Goal: Information Seeking & Learning: Learn about a topic

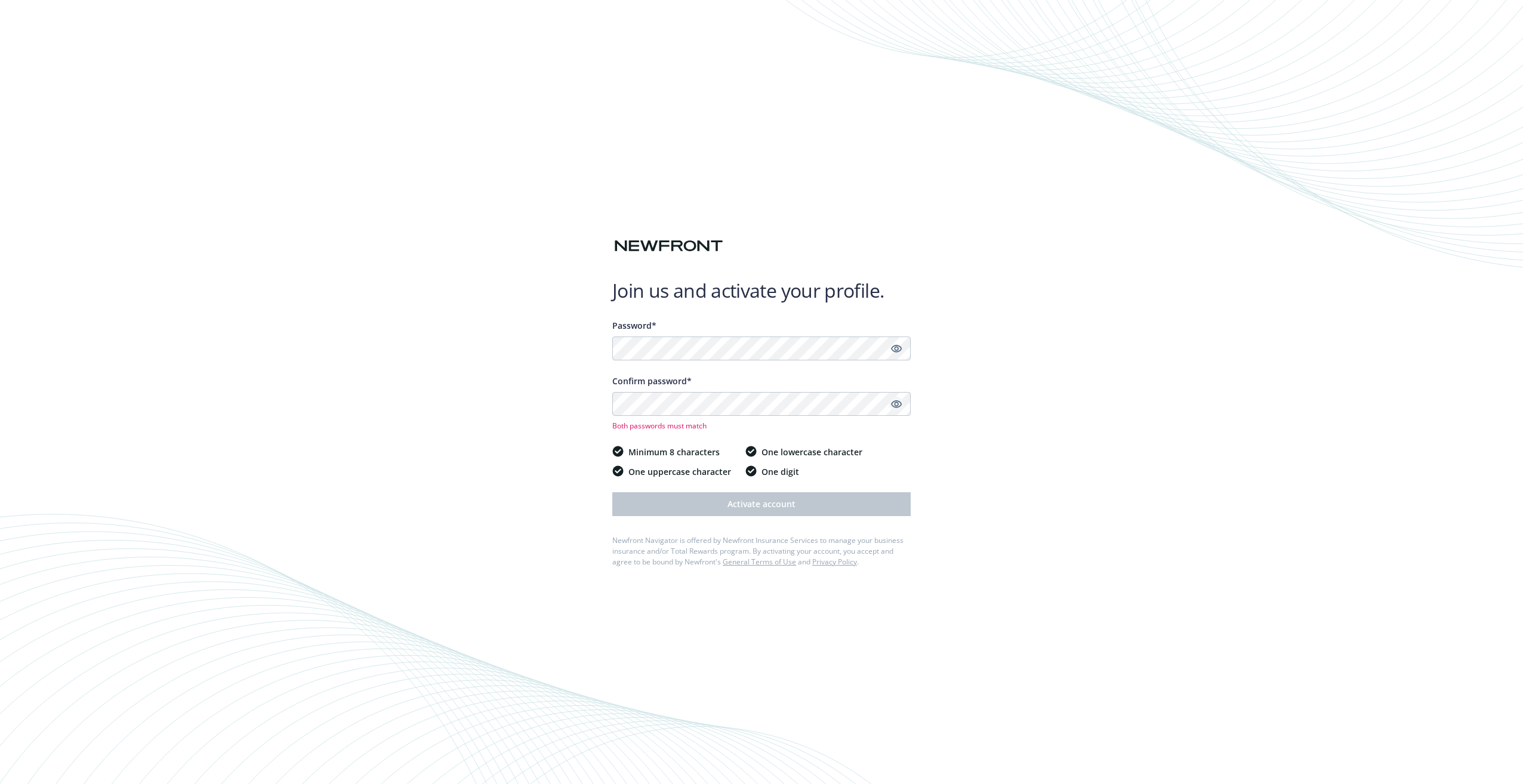
click at [894, 408] on icon "Show password" at bounding box center [896, 403] width 11 height 11
click at [894, 352] on icon "Show password" at bounding box center [896, 348] width 11 height 8
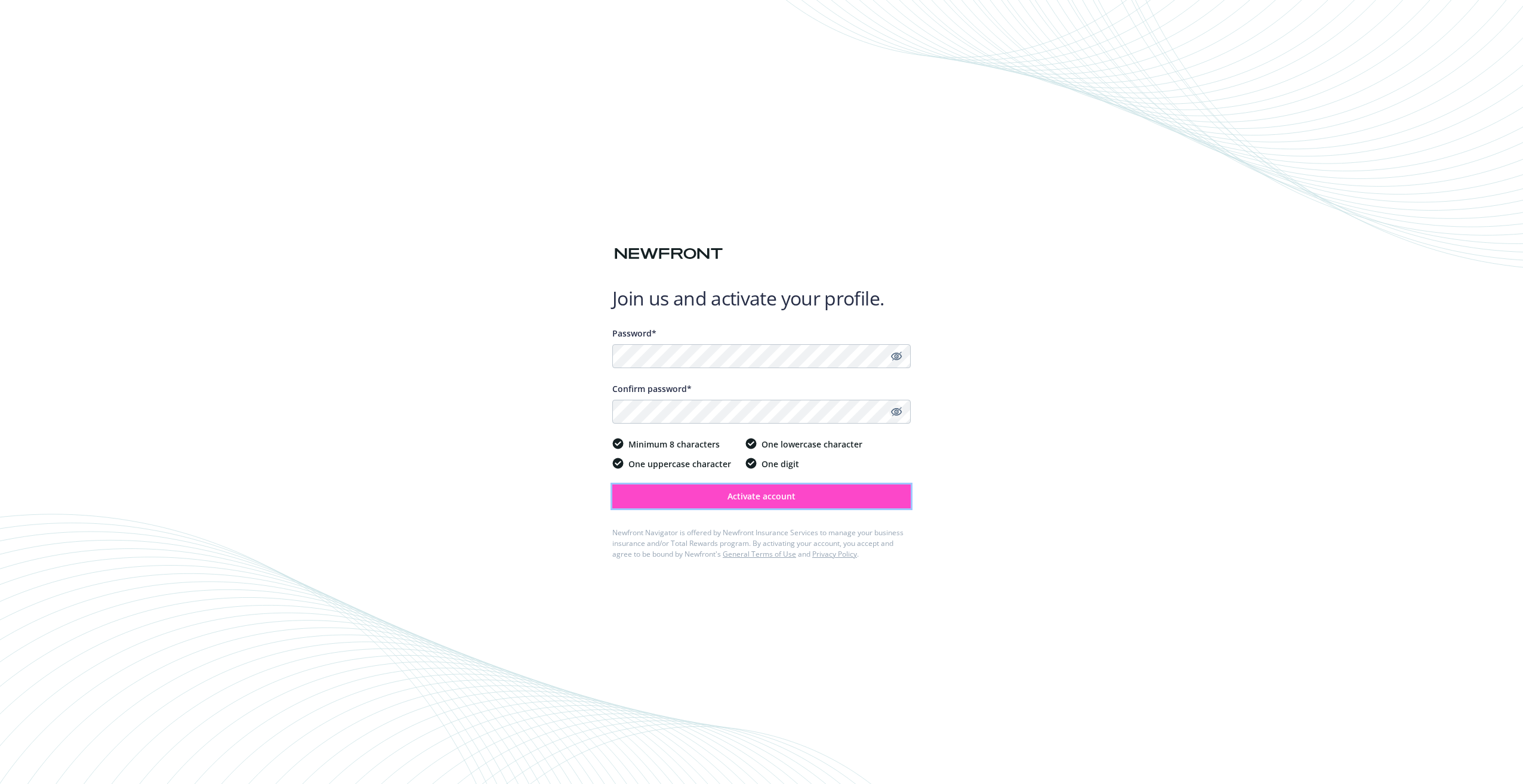
click at [780, 495] on span "Activate account" at bounding box center [762, 496] width 68 height 11
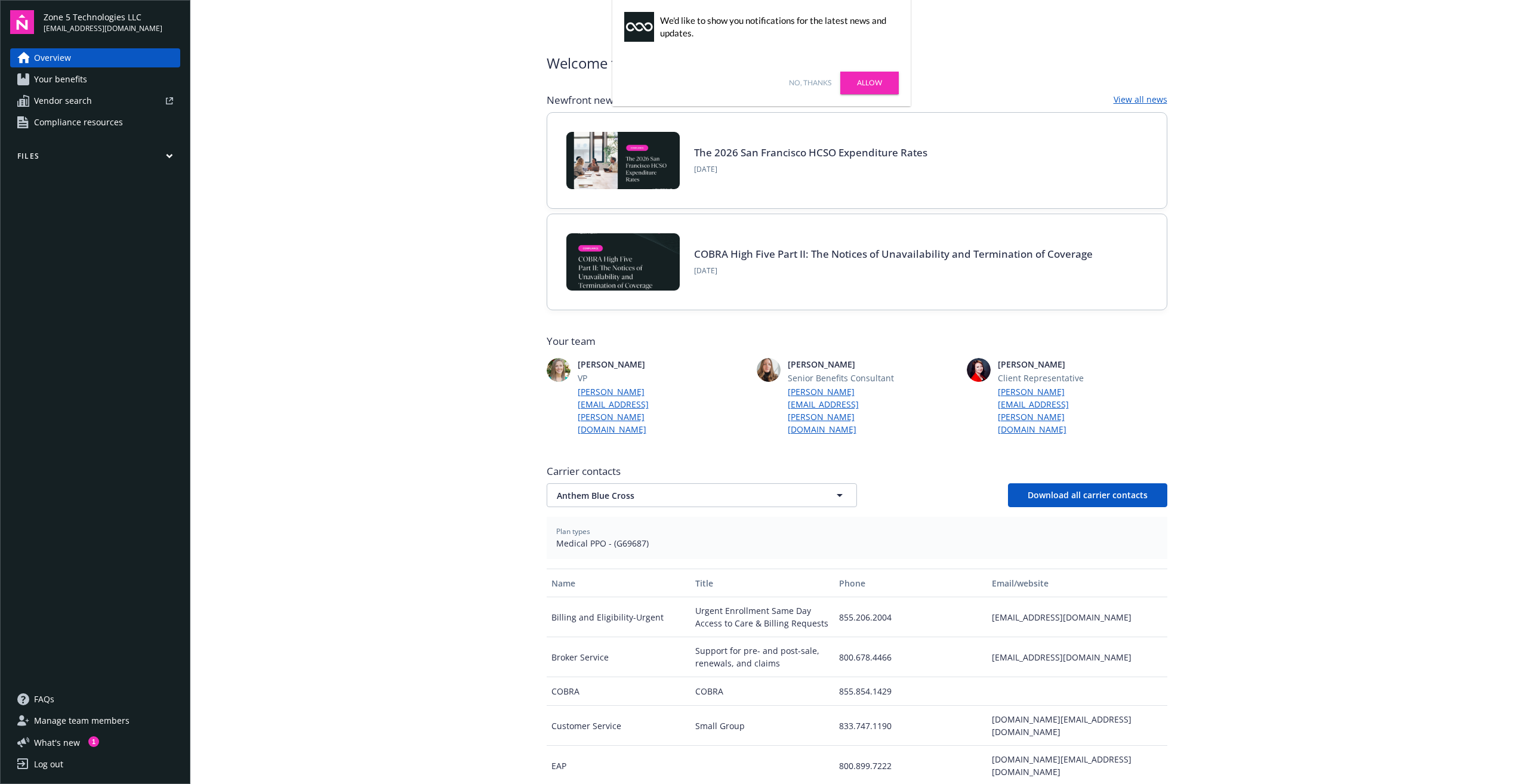
click at [812, 81] on link "No, thanks" at bounding box center [810, 82] width 43 height 11
click at [96, 82] on link "Your benefits" at bounding box center [95, 79] width 170 height 19
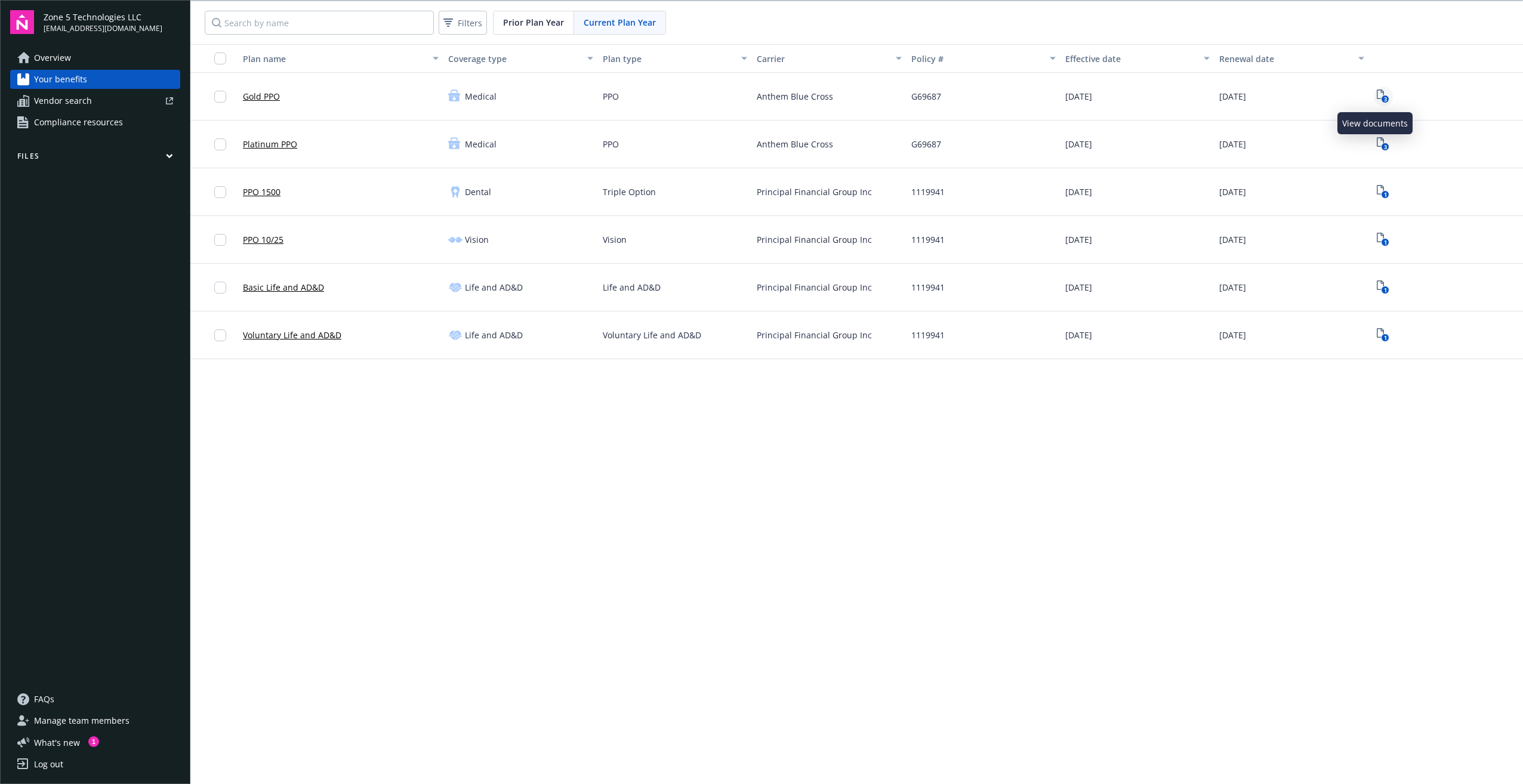
click at [1376, 100] on icon "3" at bounding box center [1383, 96] width 13 height 13
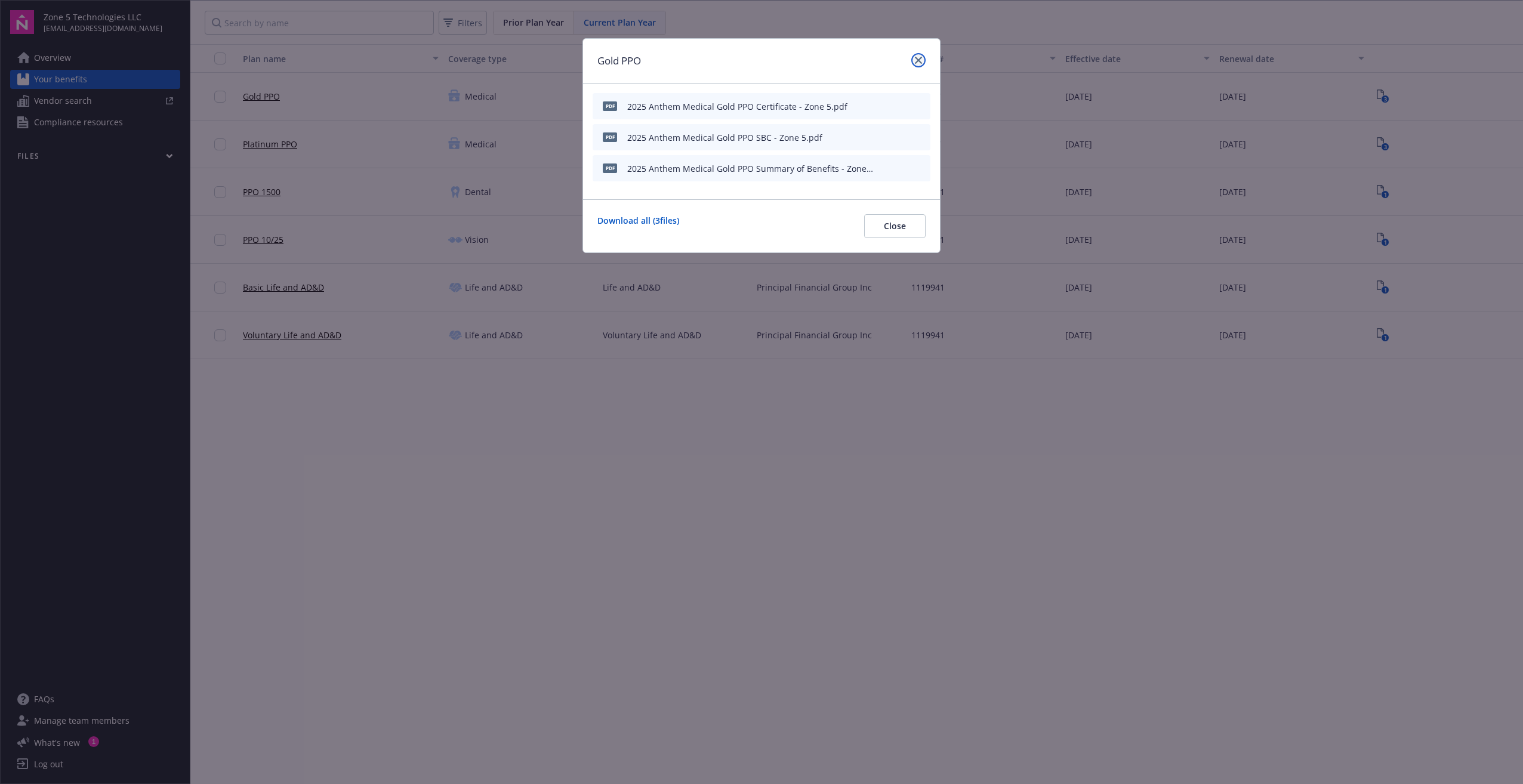
click at [923, 60] on link "close" at bounding box center [918, 60] width 14 height 14
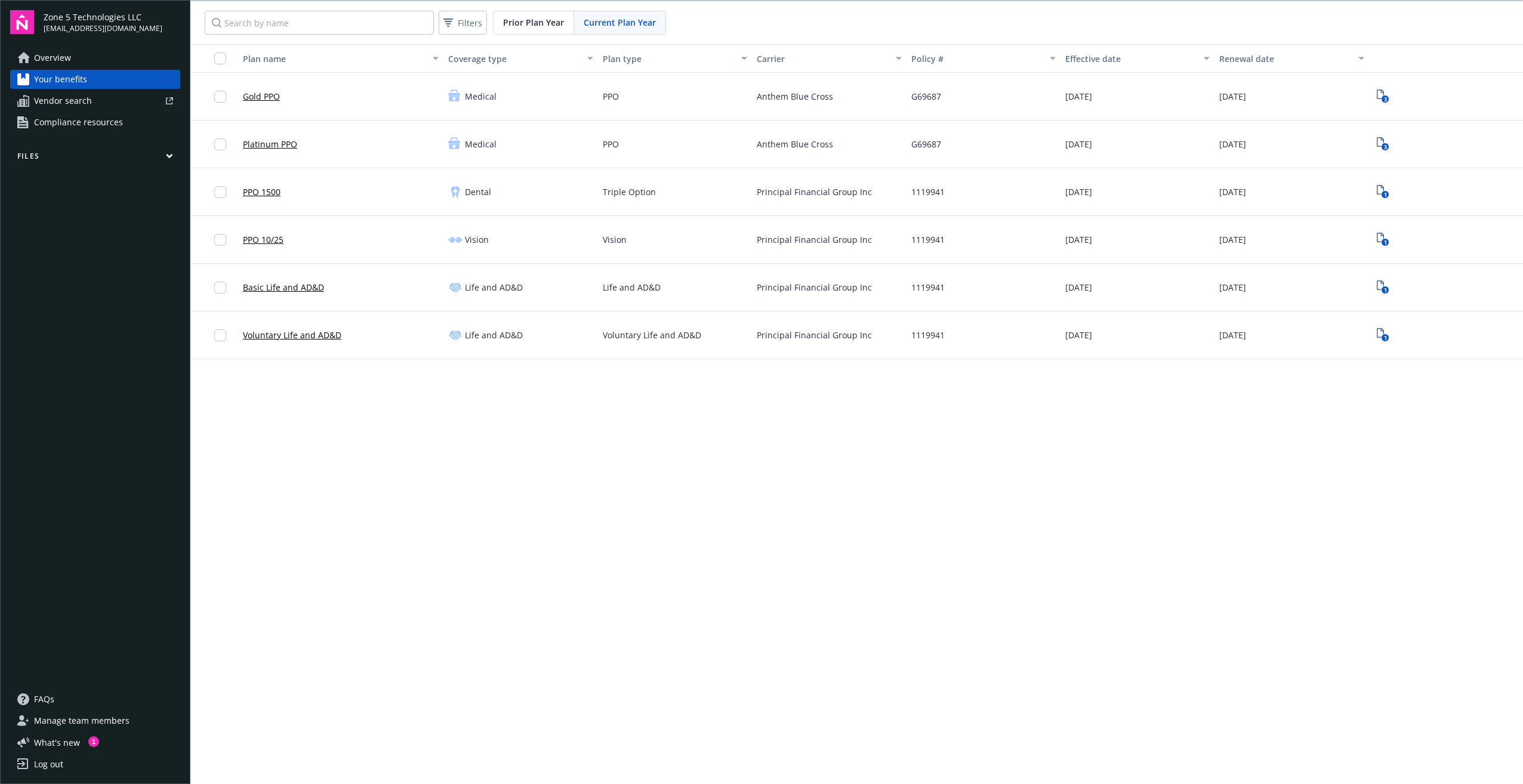
click at [87, 125] on span "Compliance resources" at bounding box center [78, 122] width 89 height 19
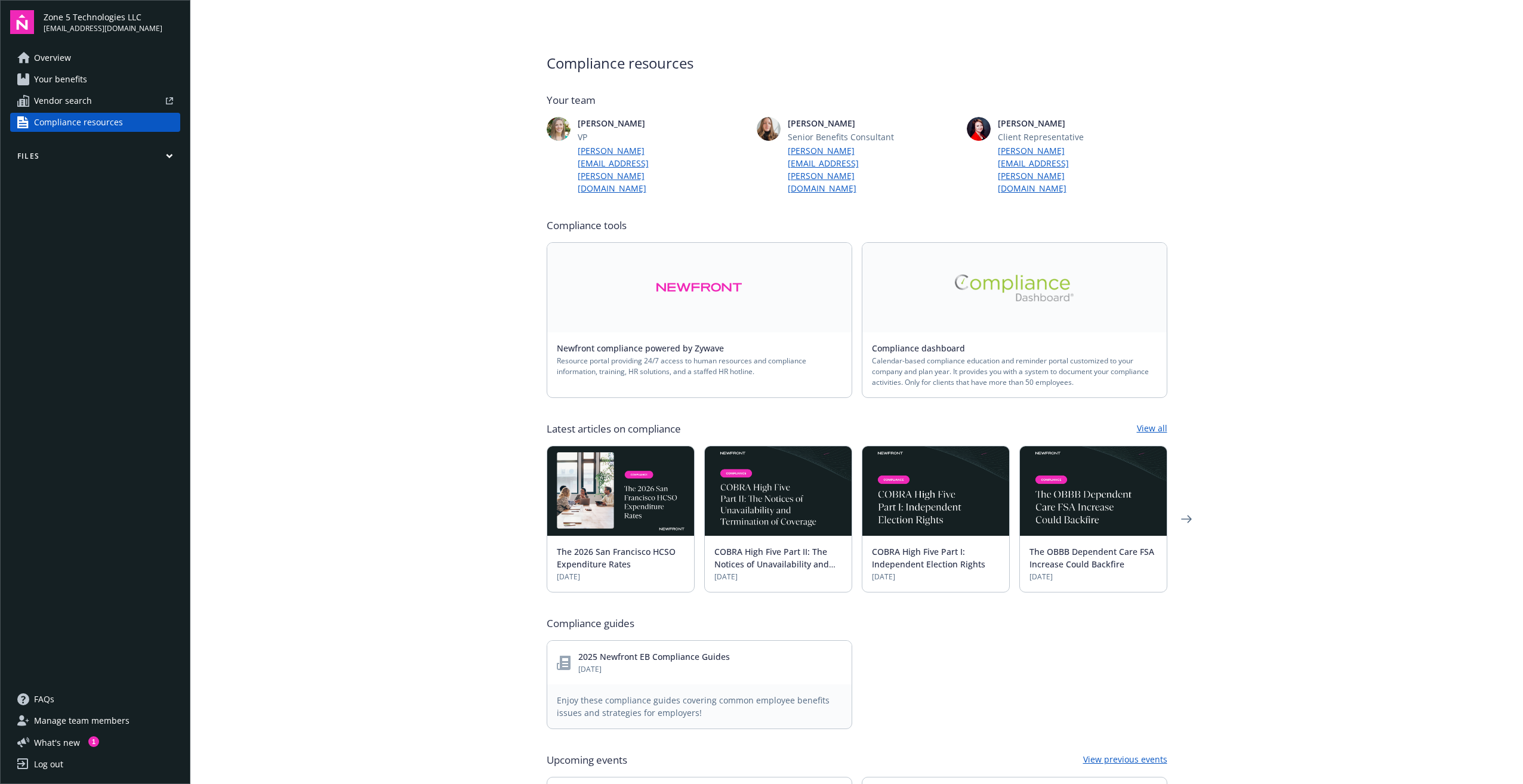
click at [89, 62] on link "Overview" at bounding box center [95, 57] width 170 height 19
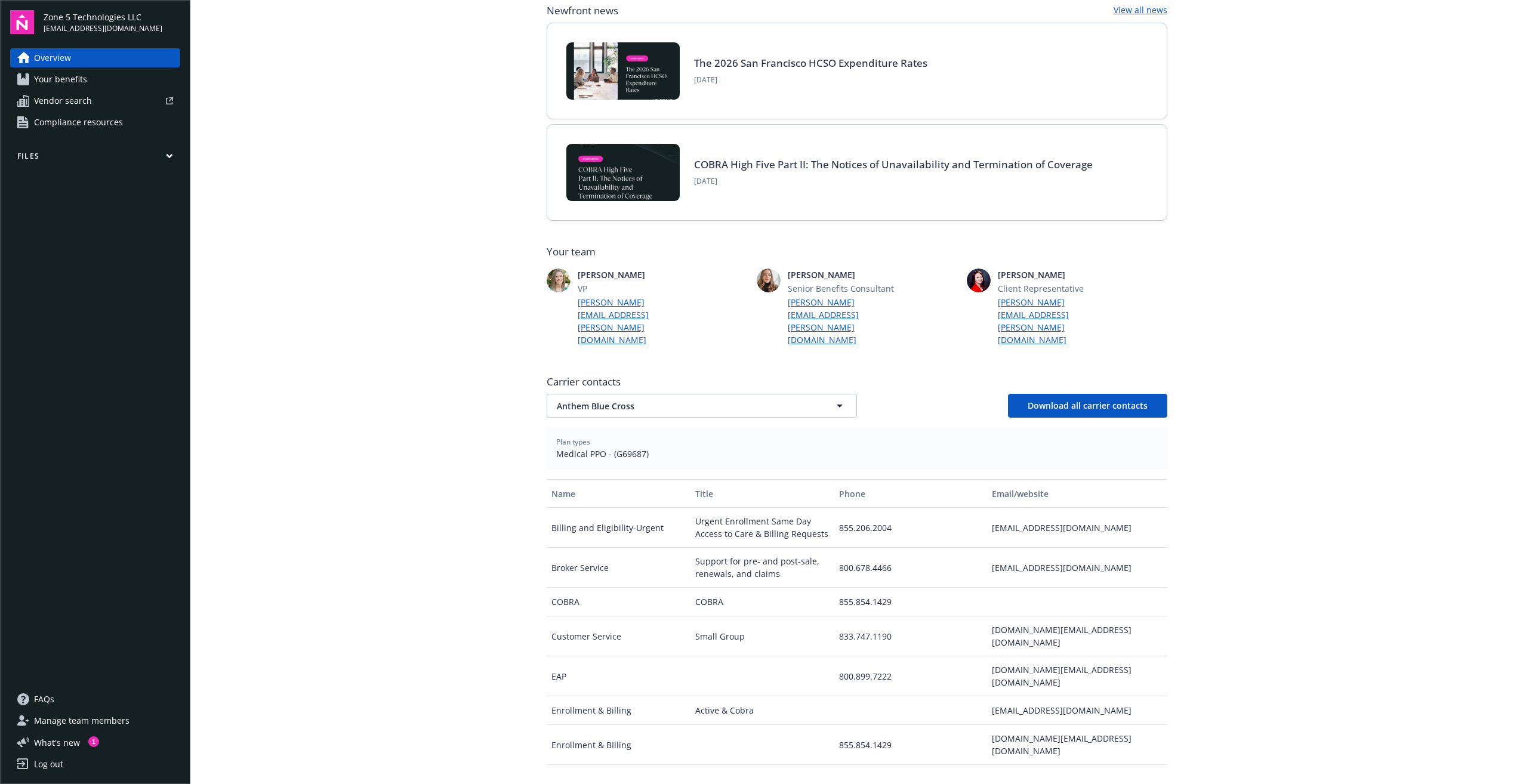
scroll to position [190, 0]
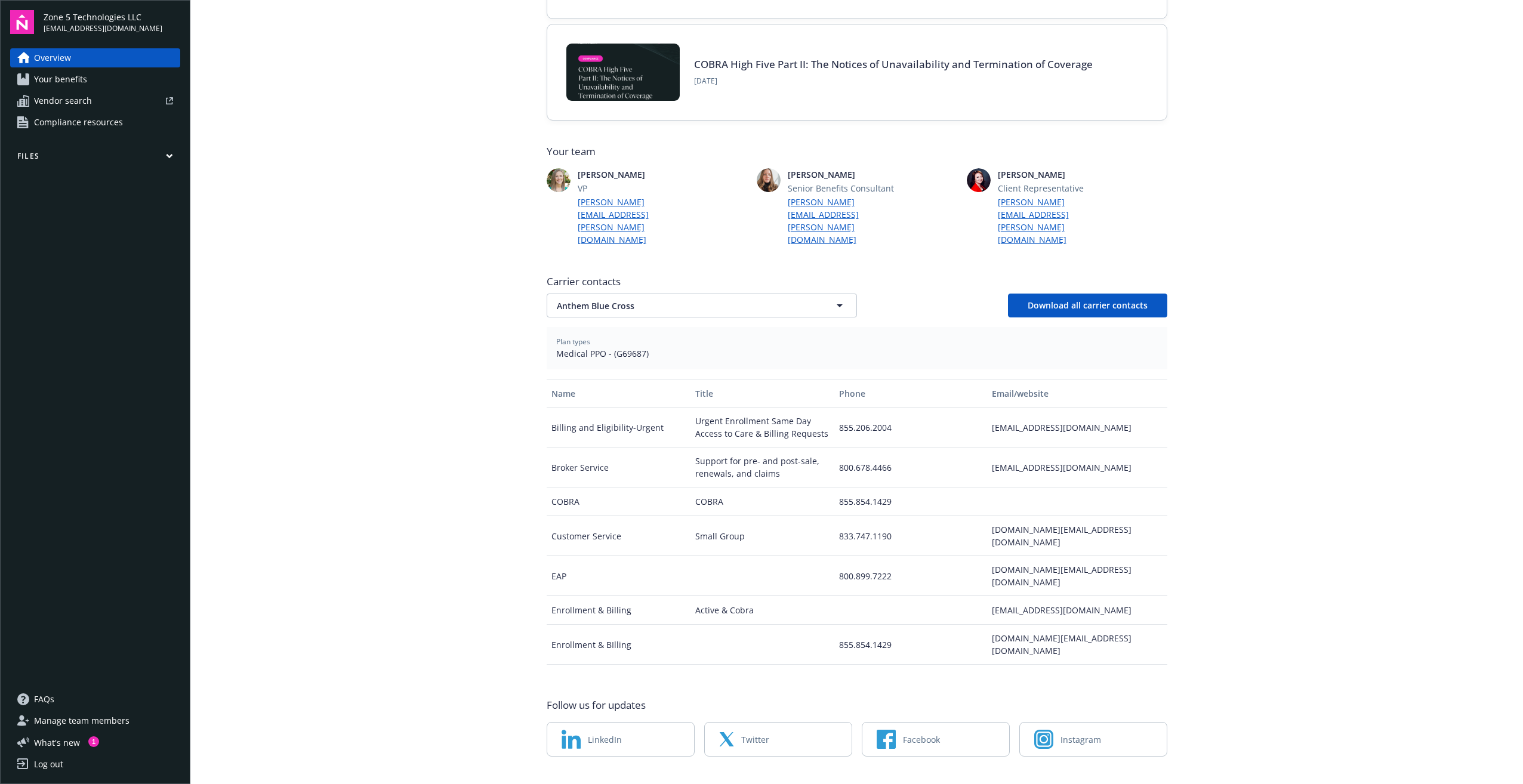
click at [45, 708] on span "FAQs" at bounding box center [44, 699] width 21 height 19
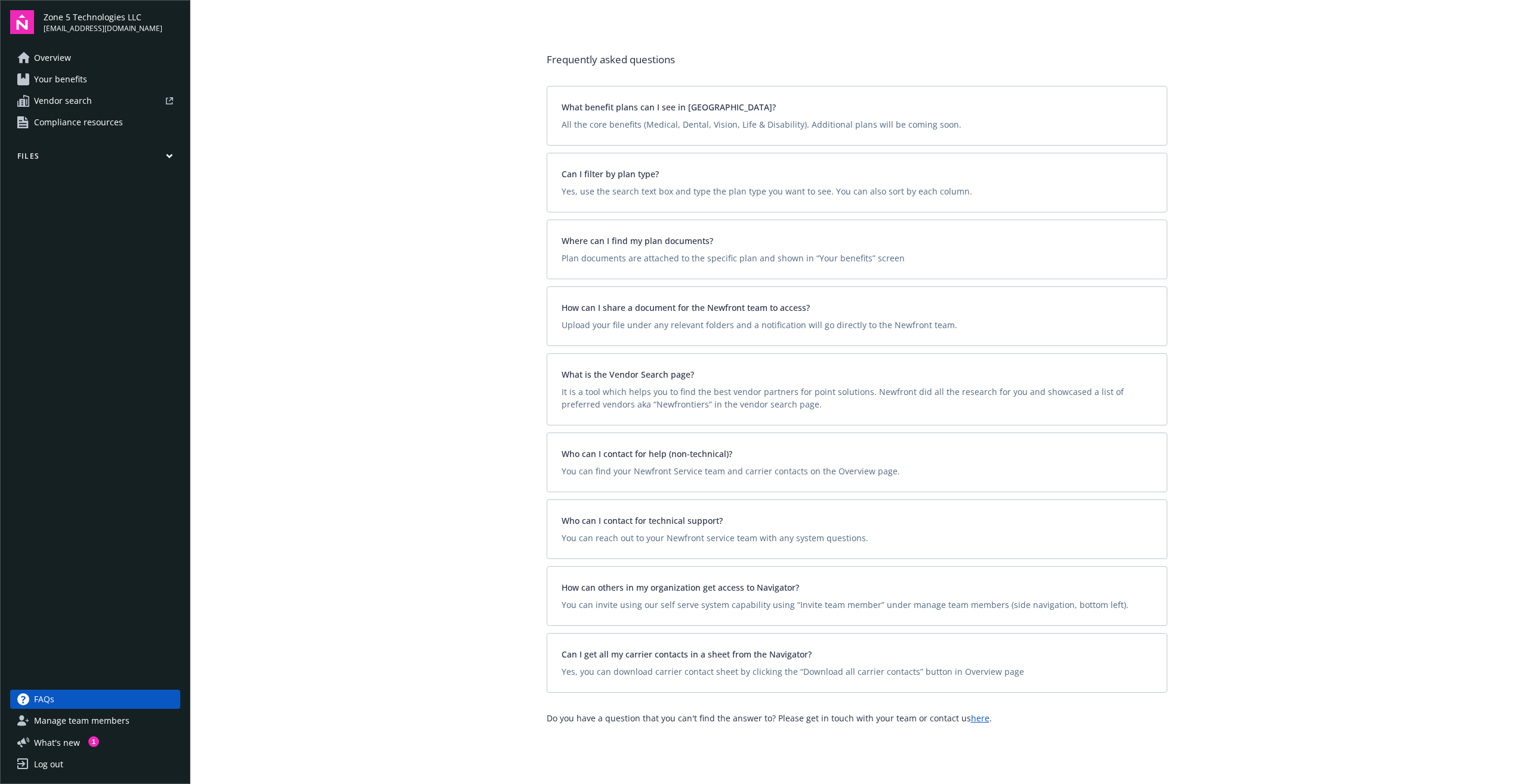
click at [83, 124] on span "Compliance resources" at bounding box center [78, 122] width 89 height 19
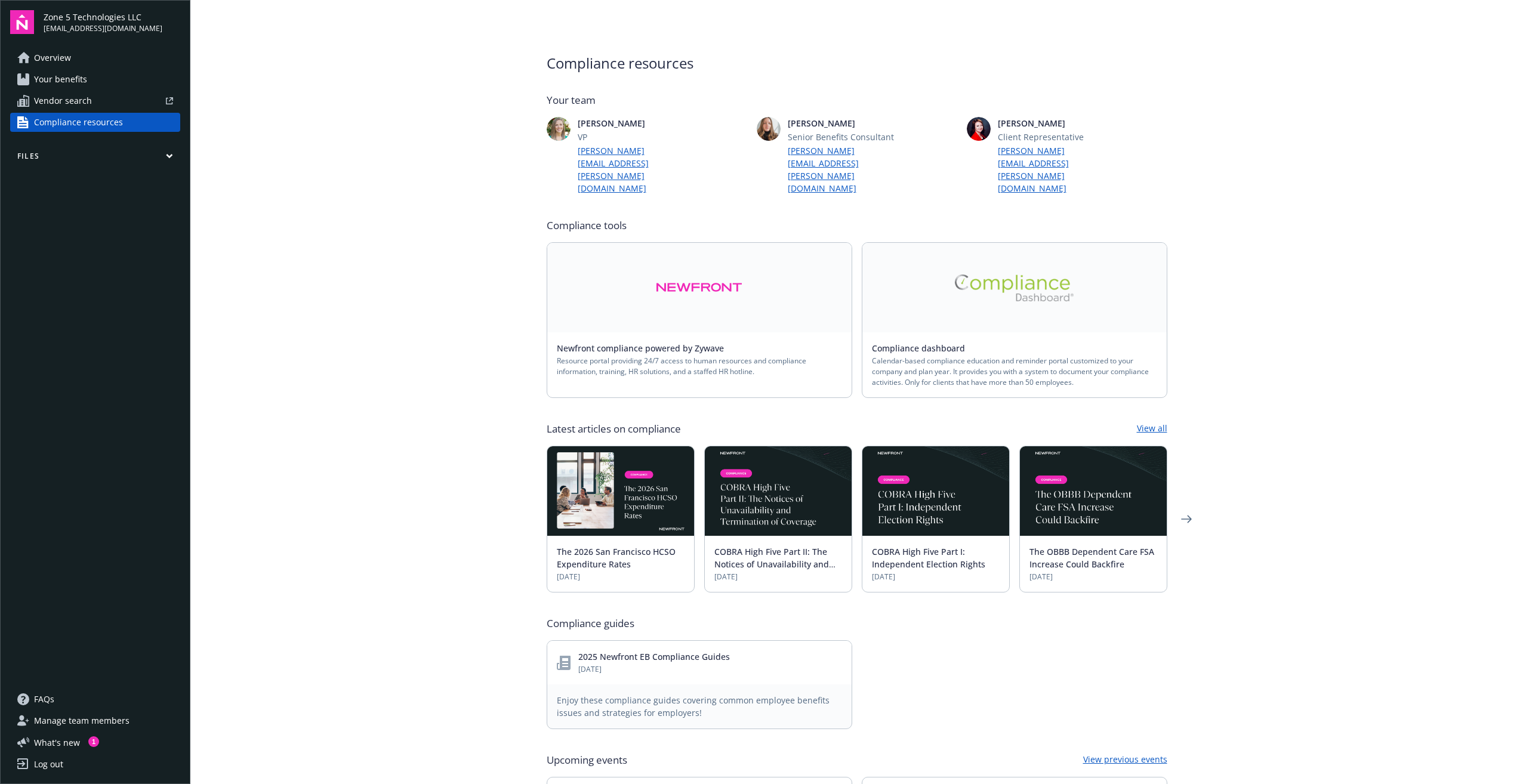
click at [60, 65] on span "Overview" at bounding box center [52, 57] width 37 height 19
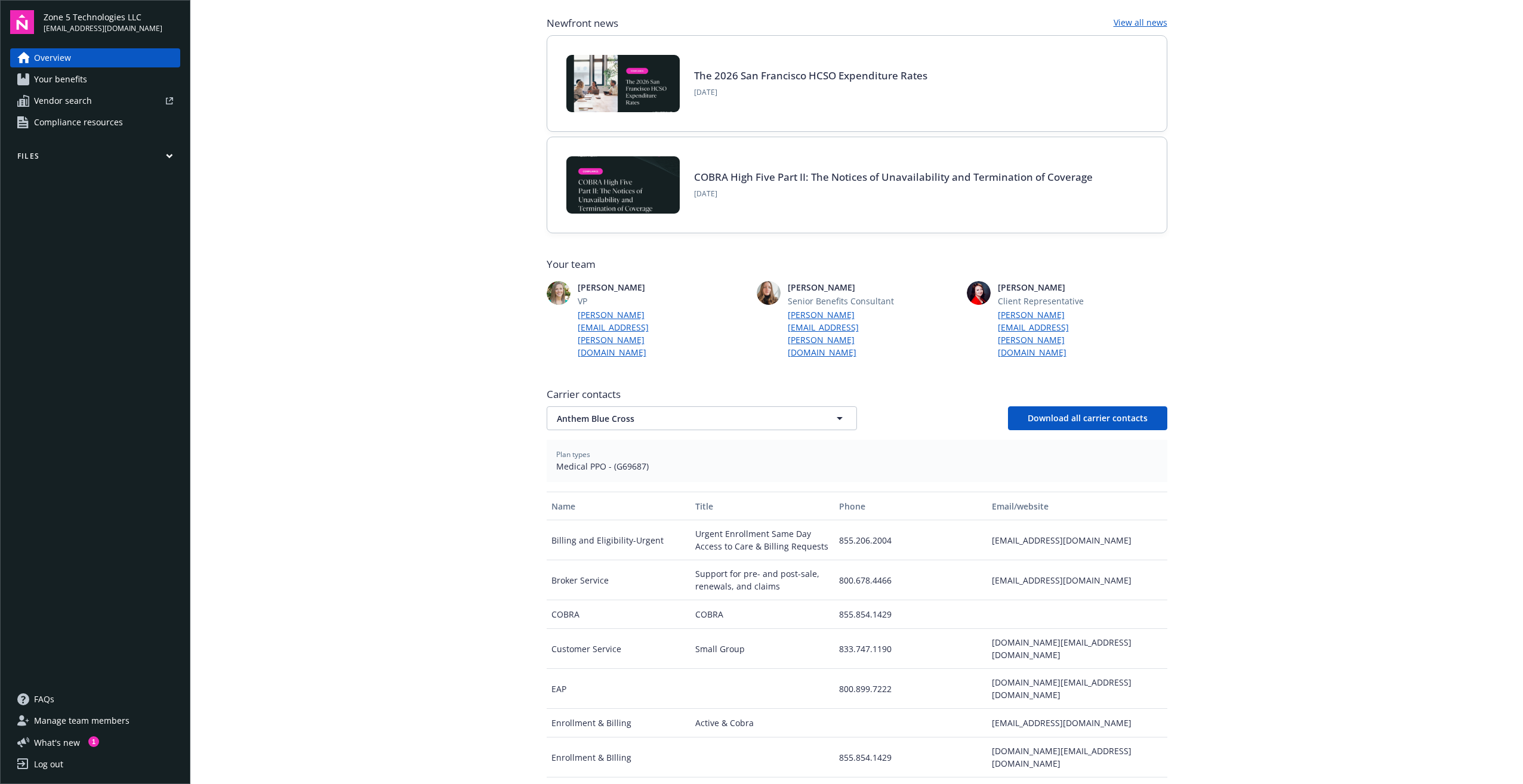
scroll to position [190, 0]
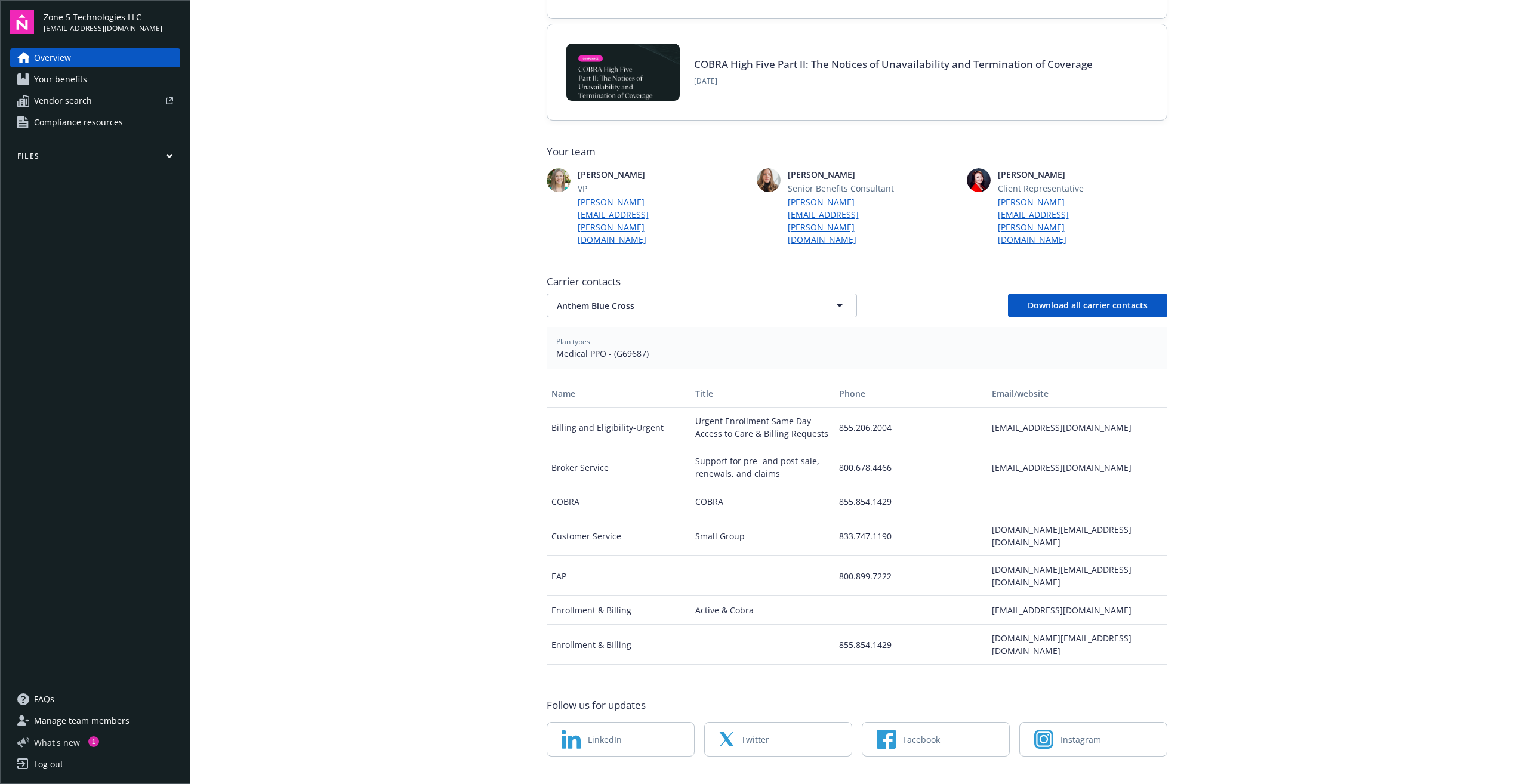
click at [51, 744] on span "What ' s new" at bounding box center [57, 742] width 46 height 13
click at [87, 159] on button "Files" at bounding box center [95, 158] width 170 height 15
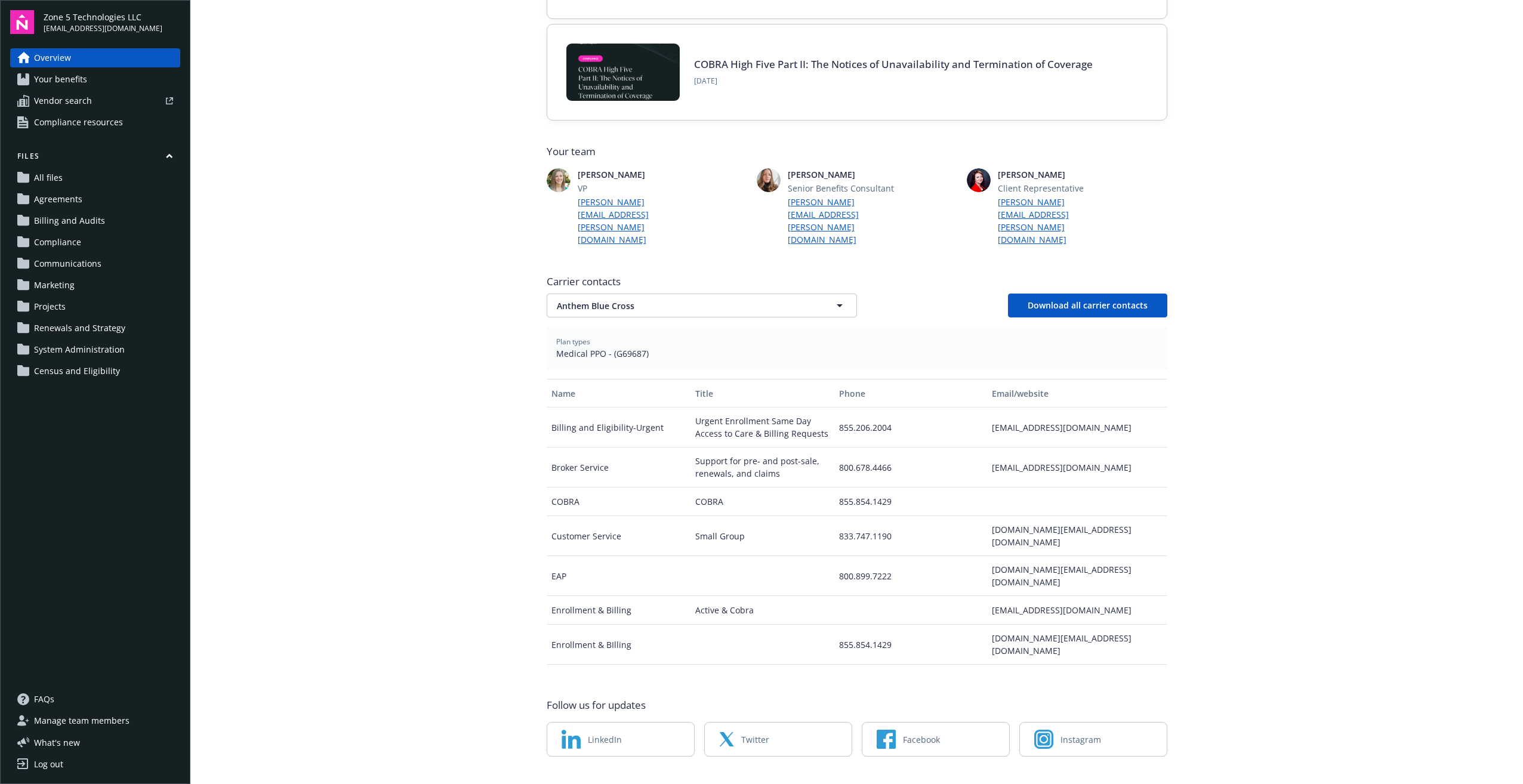
click at [82, 371] on span "Census and Eligibility" at bounding box center [77, 371] width 86 height 19
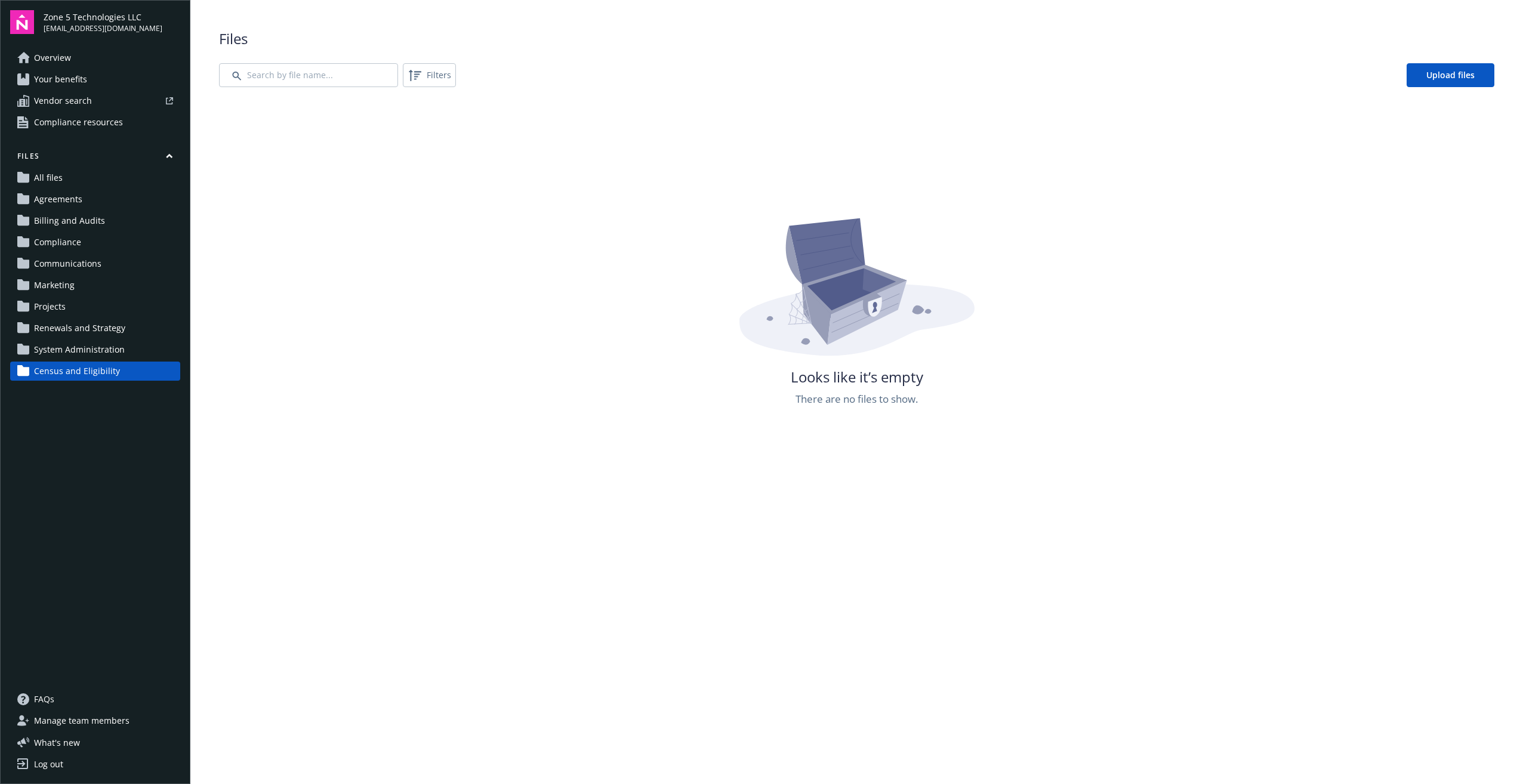
click at [48, 177] on span "All files" at bounding box center [48, 177] width 28 height 19
click at [52, 201] on span "Agreements" at bounding box center [58, 199] width 48 height 19
click at [55, 219] on span "Billing and Audits" at bounding box center [69, 220] width 71 height 19
click at [60, 57] on span "Overview" at bounding box center [52, 57] width 37 height 19
